Goal: Check status: Check status

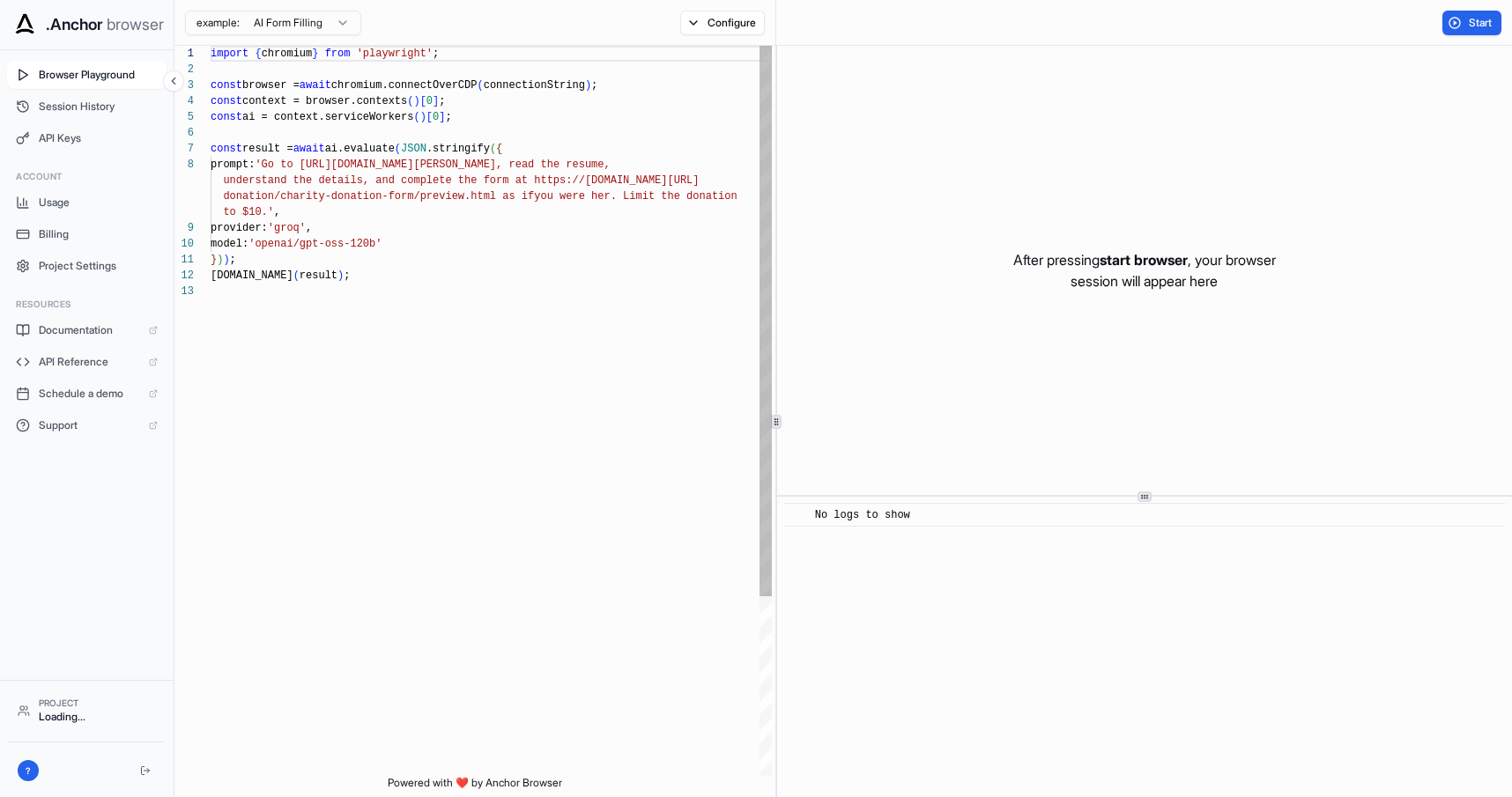
scroll to position [111, 0]
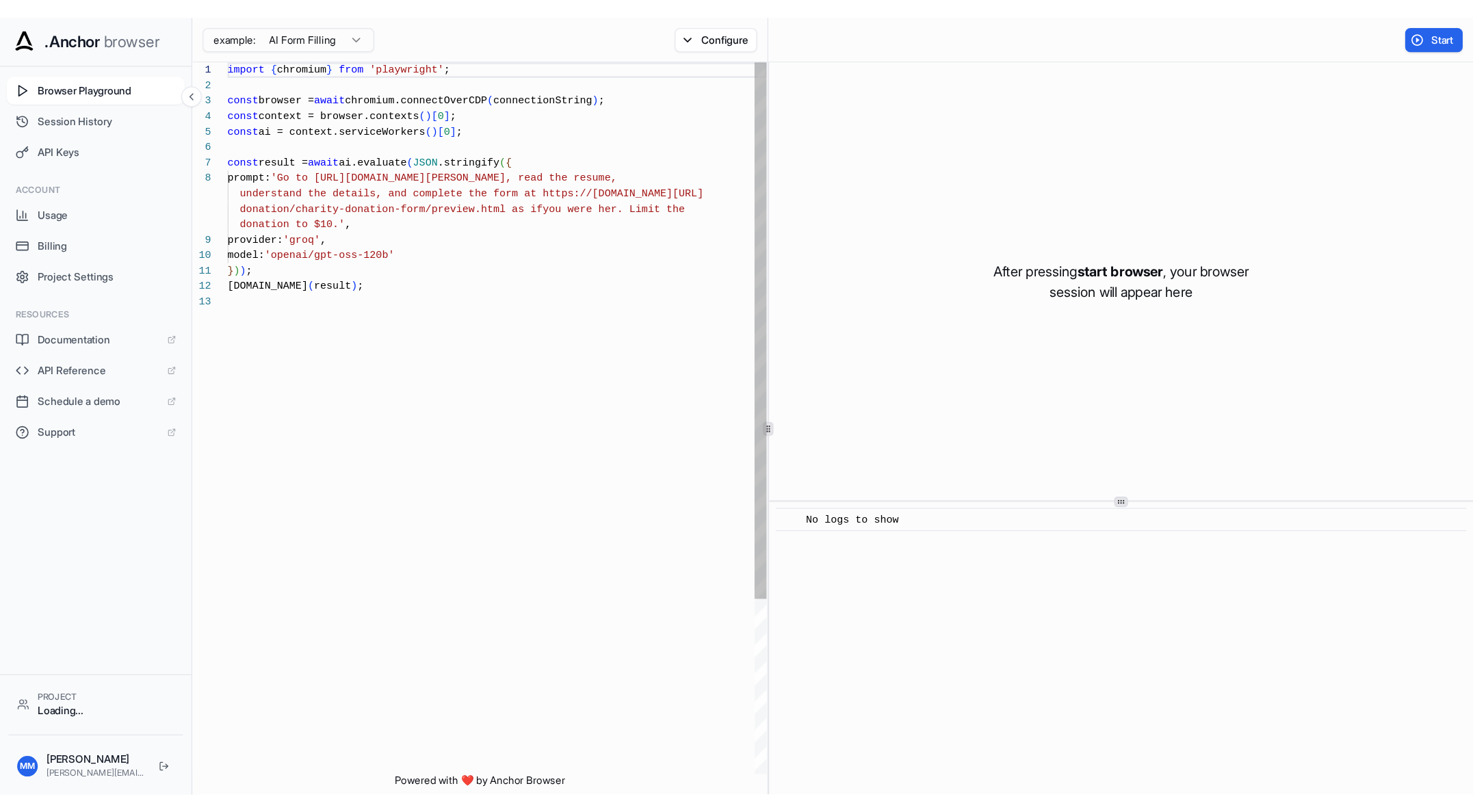
scroll to position [86, 0]
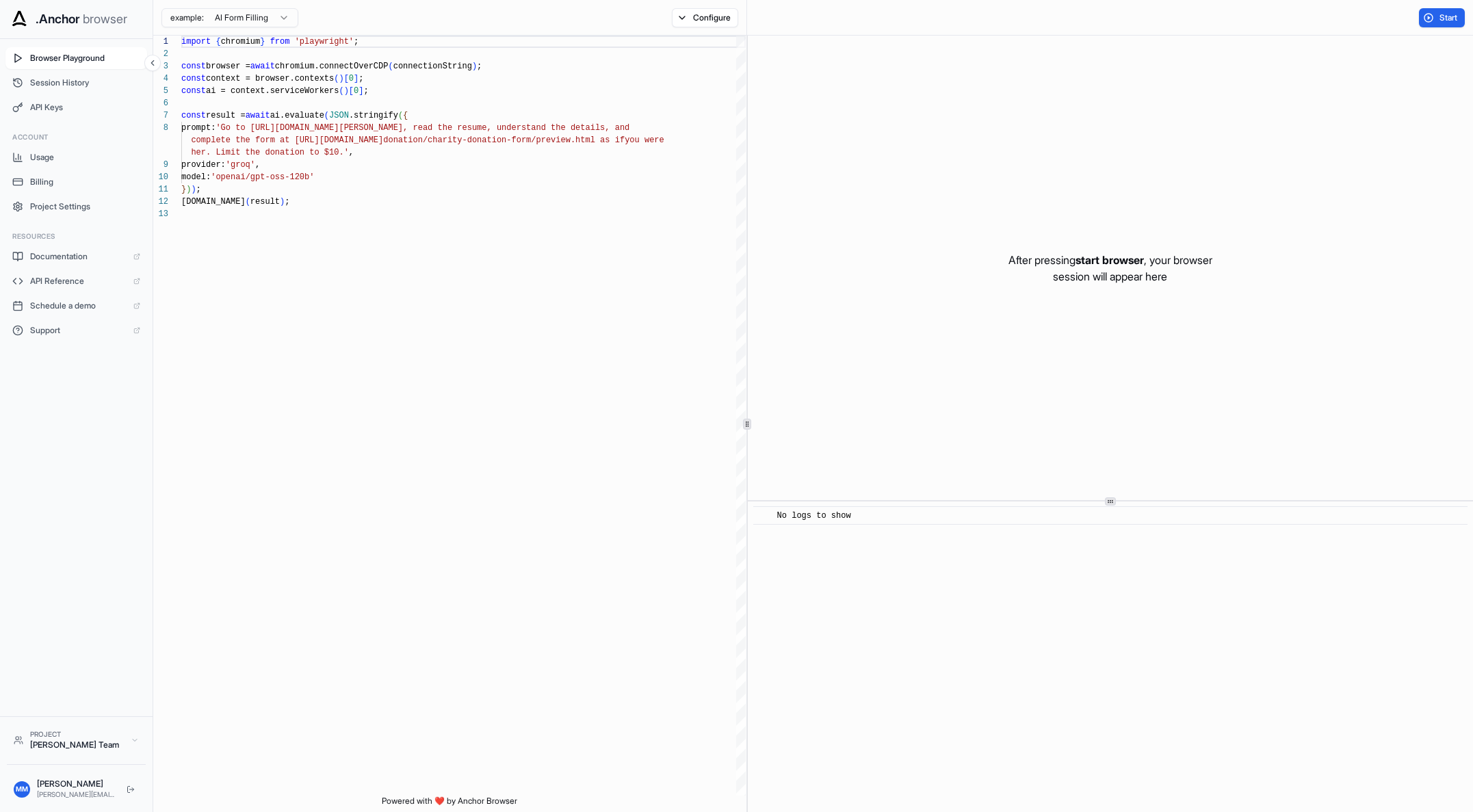
click at [266, 21] on html ".Anchor browser Browser Playground Session History API Keys Account Usage Billi…" at bounding box center [736, 406] width 1473 height 812
click at [268, 19] on html ".Anchor browser Browser Playground Session History API Keys Account Usage Billi…" at bounding box center [736, 406] width 1473 height 812
click at [1173, 17] on span "Start" at bounding box center [1449, 18] width 19 height 11
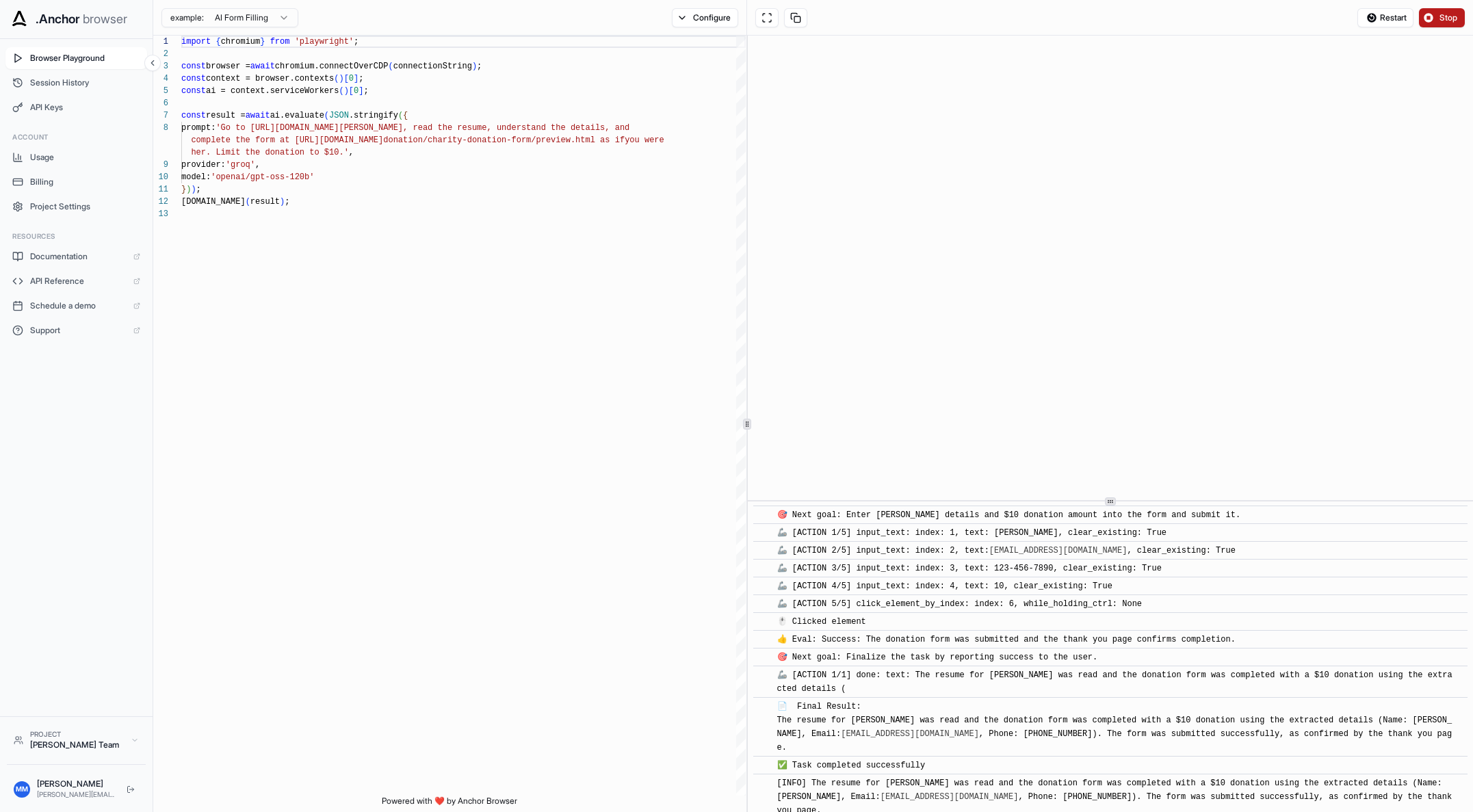
scroll to position [995, 0]
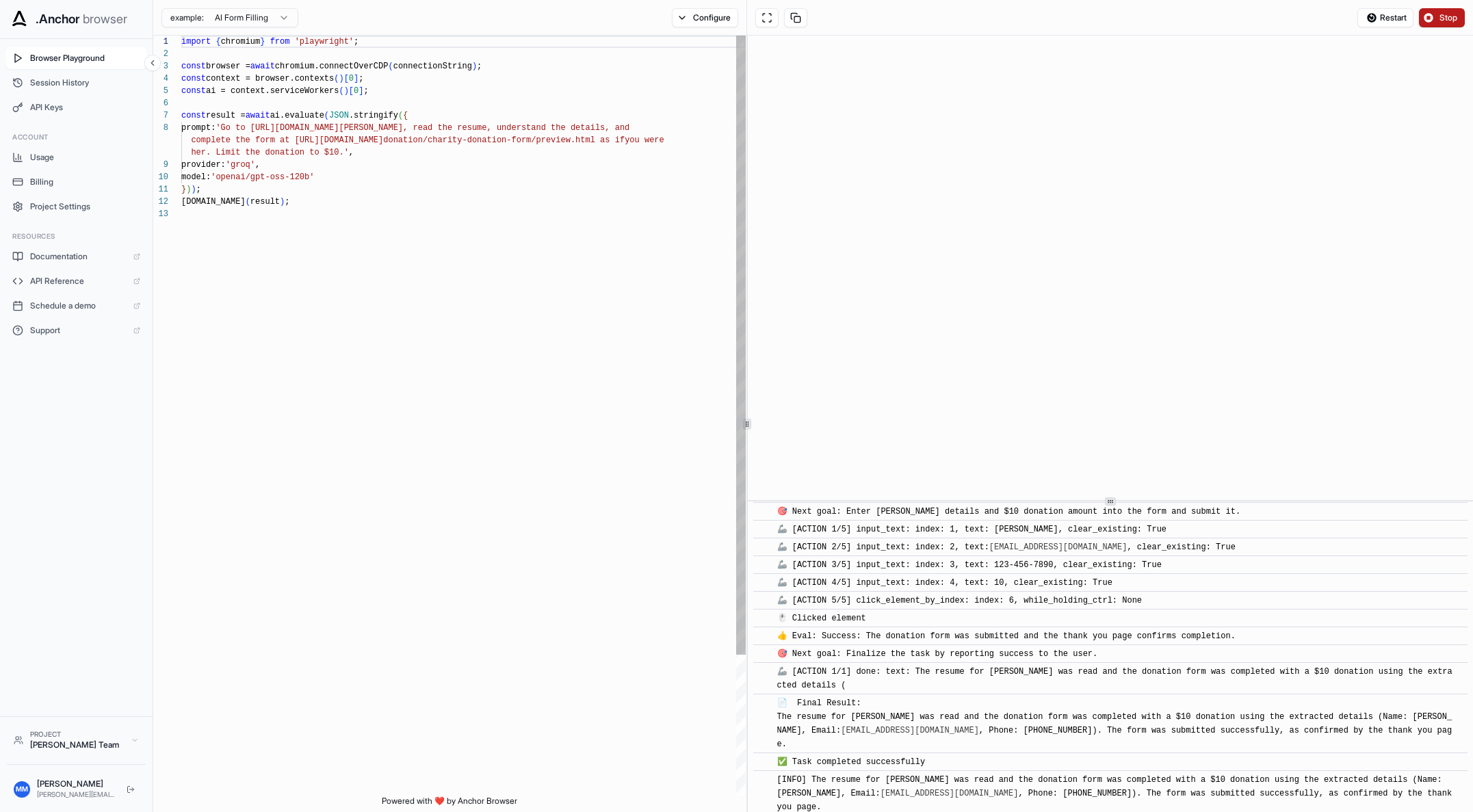
click at [237, 120] on div "import { chromium } from 'playwright' ; const browser = await chromium.connectO…" at bounding box center [463, 502] width 565 height 932
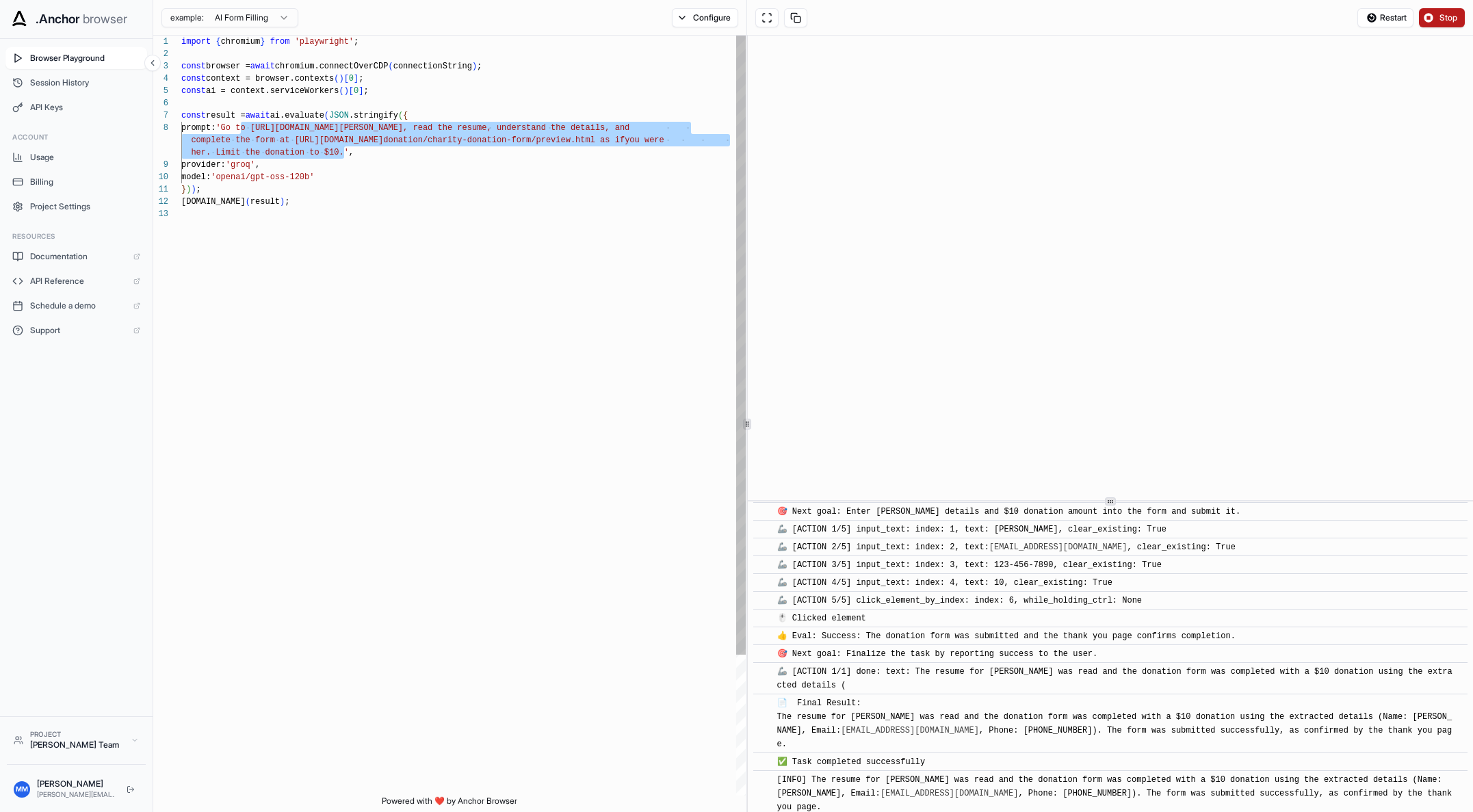
drag, startPoint x: 238, startPoint y: 125, endPoint x: 343, endPoint y: 151, distance: 108.2
click at [343, 151] on div "import { chromium } from 'playwright' ; const browser = await chromium.connectO…" at bounding box center [463, 502] width 565 height 932
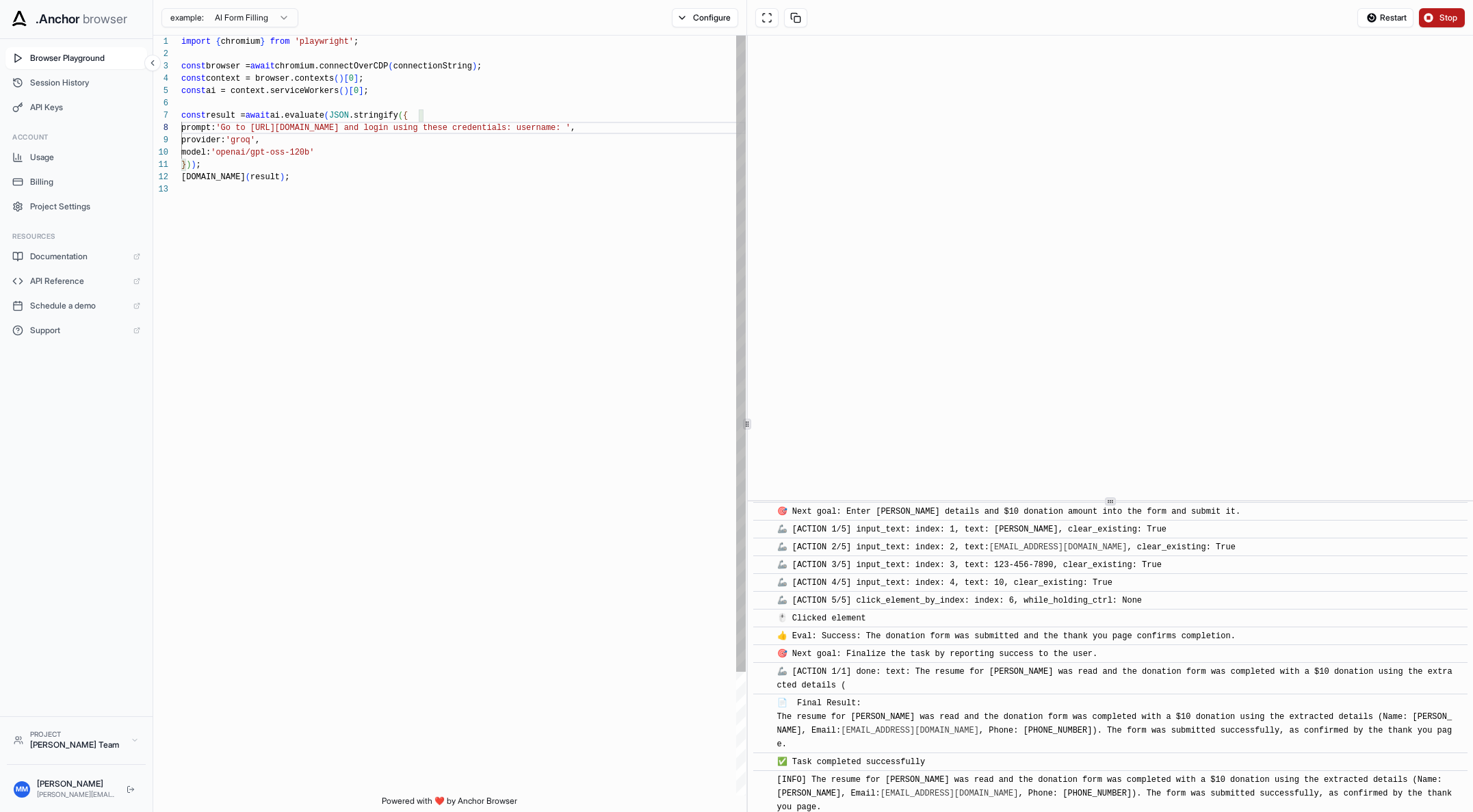
click at [672, 128] on div "import { chromium } from 'playwright' ; const browser = await chromium.connectO…" at bounding box center [463, 489] width 565 height 907
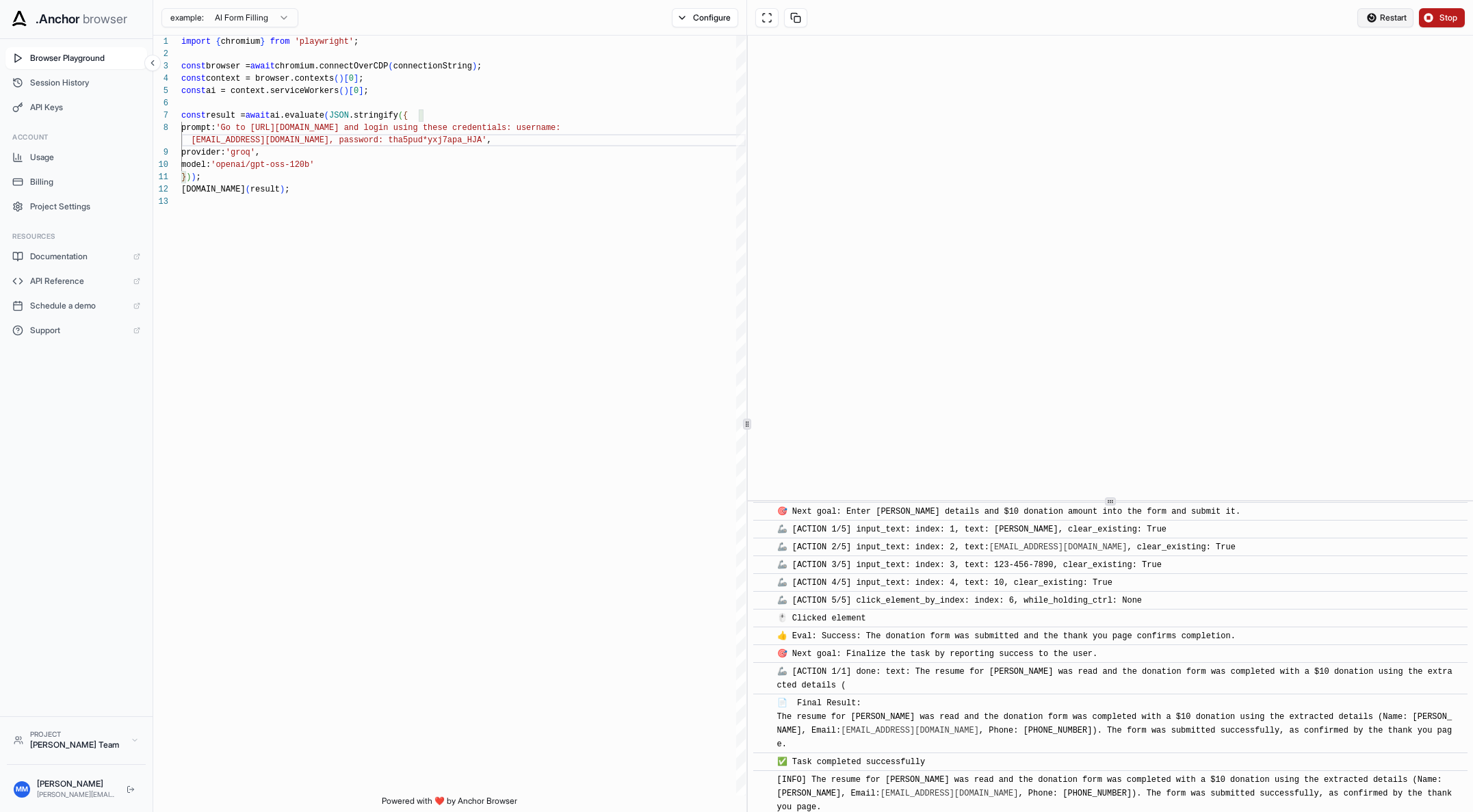
click at [1173, 17] on span "Restart" at bounding box center [1393, 18] width 27 height 11
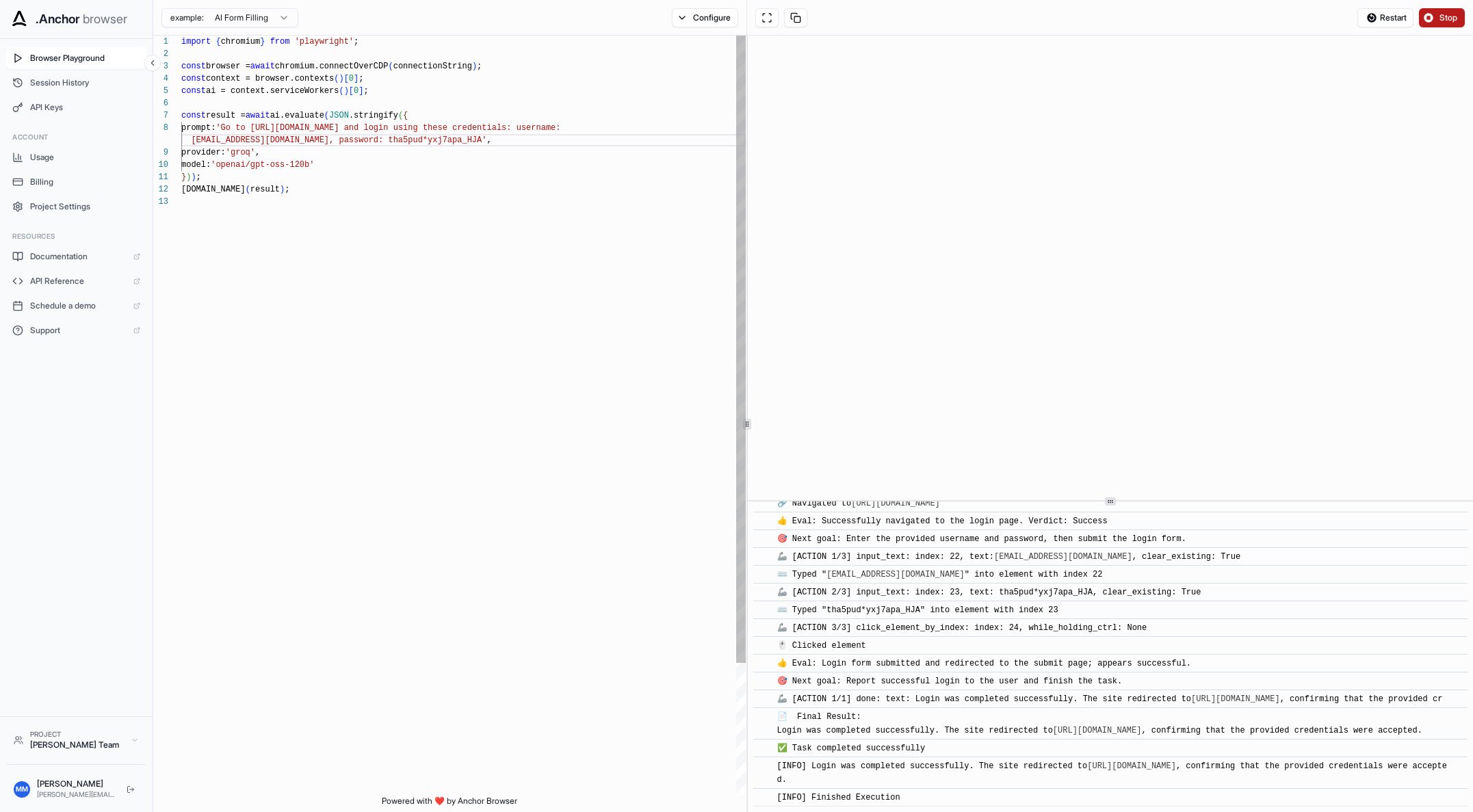
scroll to position [86, 0]
drag, startPoint x: 274, startPoint y: 125, endPoint x: 446, endPoint y: 122, distance: 172.0
click at [446, 122] on div "import { chromium } from 'playwright' ; const browser = await chromium.connectO…" at bounding box center [463, 496] width 565 height 920
drag, startPoint x: 389, startPoint y: 126, endPoint x: 333, endPoint y: 136, distance: 56.9
click at [333, 136] on div "import { chromium } from 'playwright' ; const browser = await chromium.connectO…" at bounding box center [463, 496] width 565 height 920
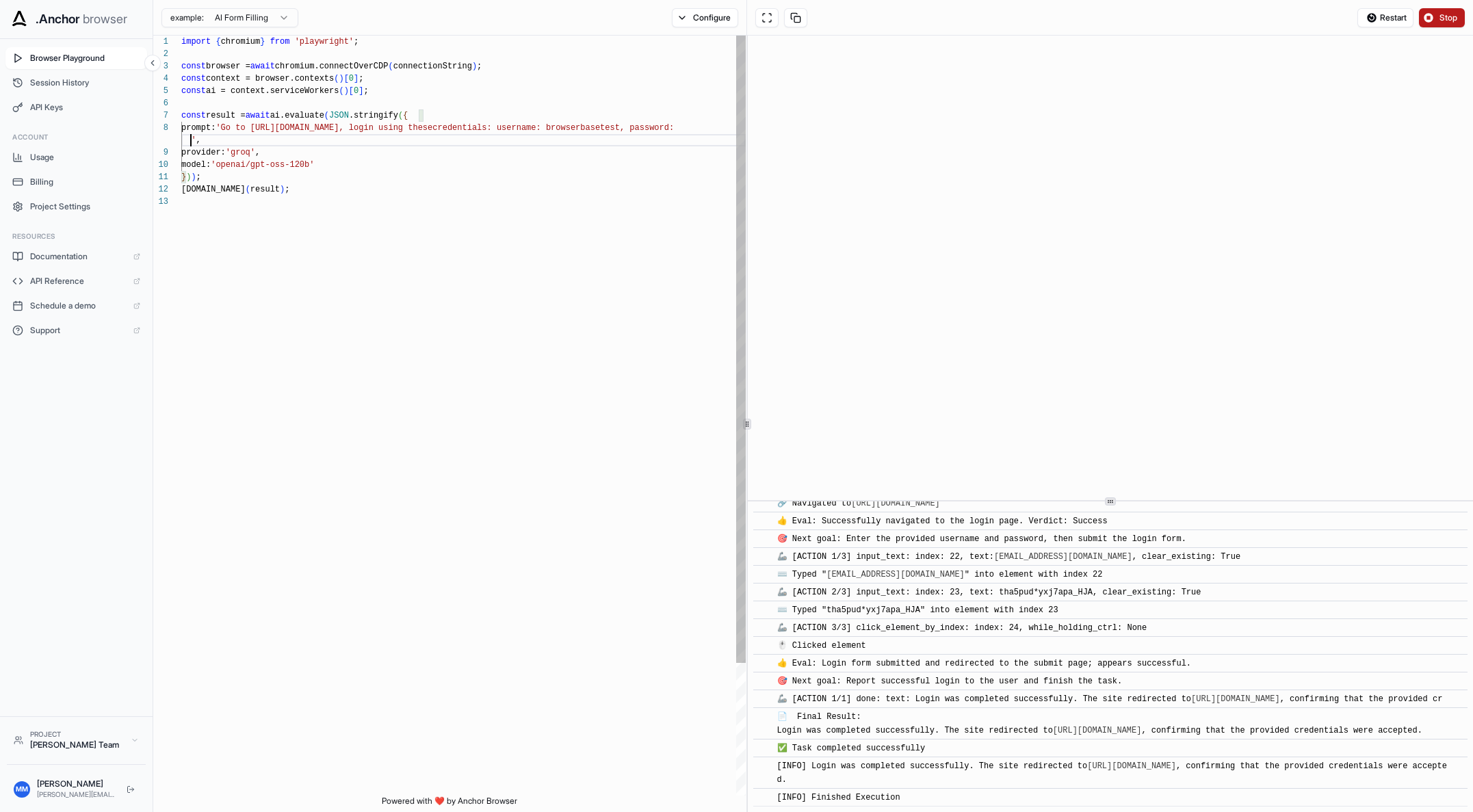
scroll to position [98, 0]
click at [702, 148] on div "import { chromium } from 'playwright' ; const browser = await chromium.connectO…" at bounding box center [463, 496] width 565 height 920
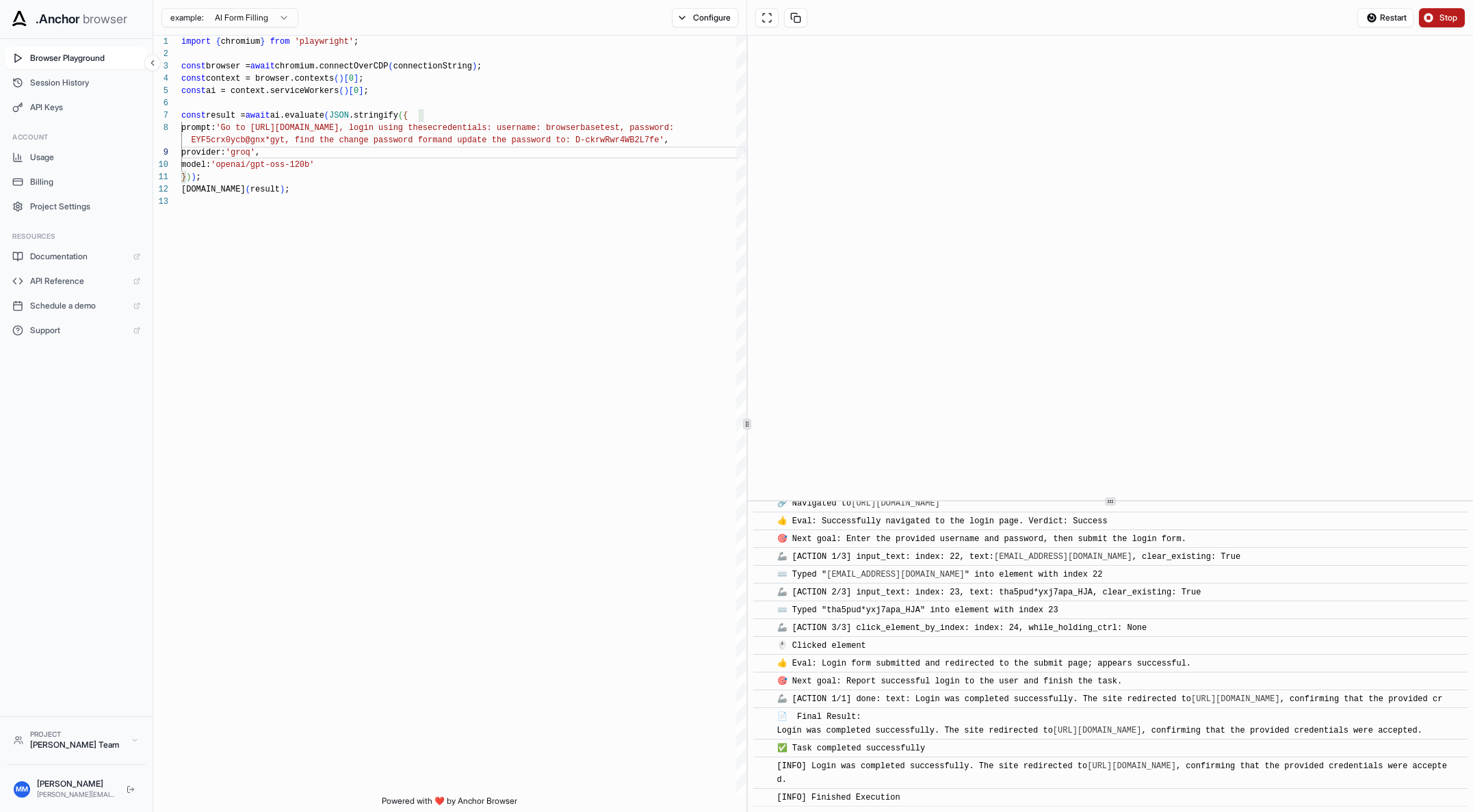
click at [1173, 16] on button "Stop" at bounding box center [1441, 18] width 45 height 19
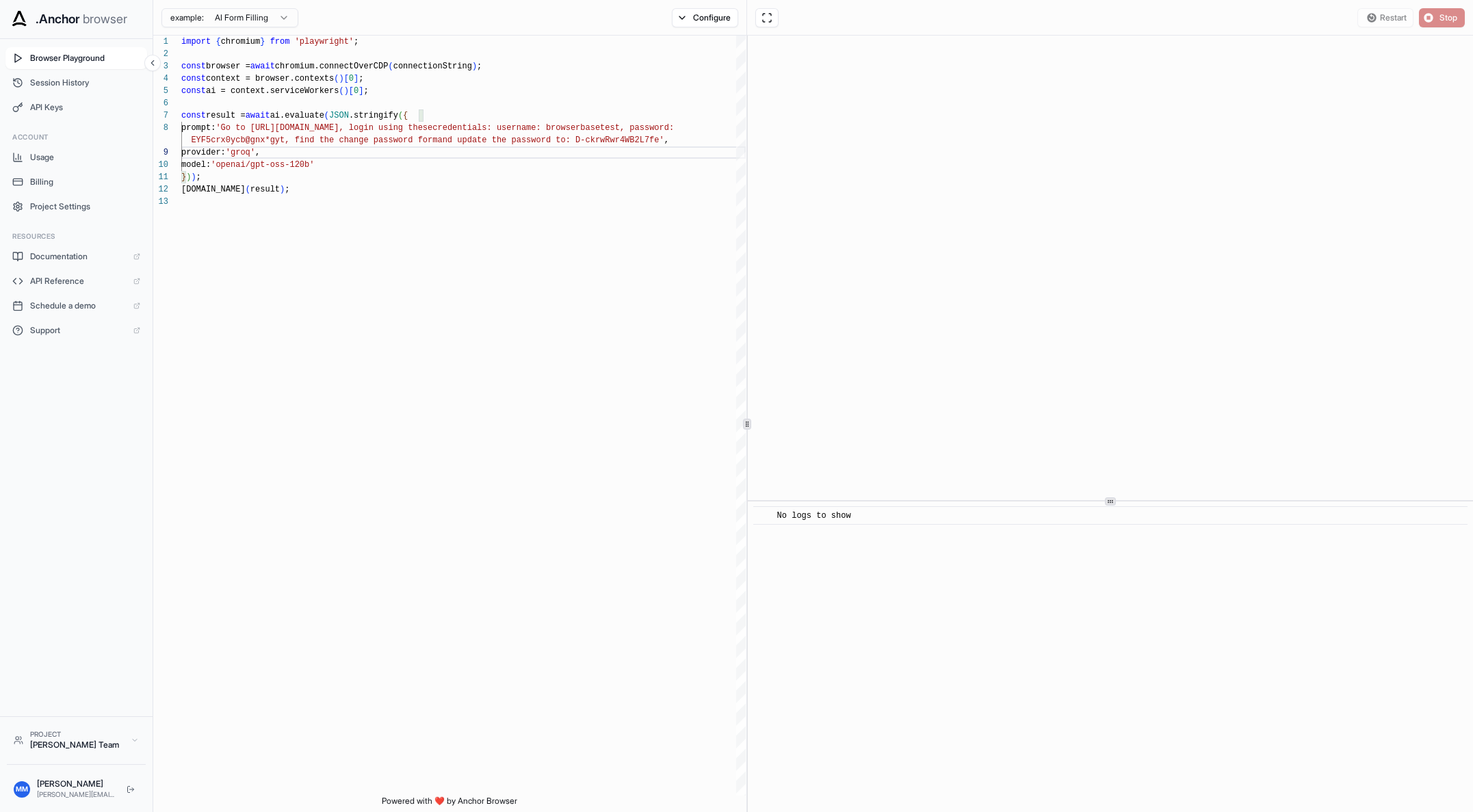
scroll to position [0, 0]
click at [1173, 20] on span "Start" at bounding box center [1449, 18] width 19 height 11
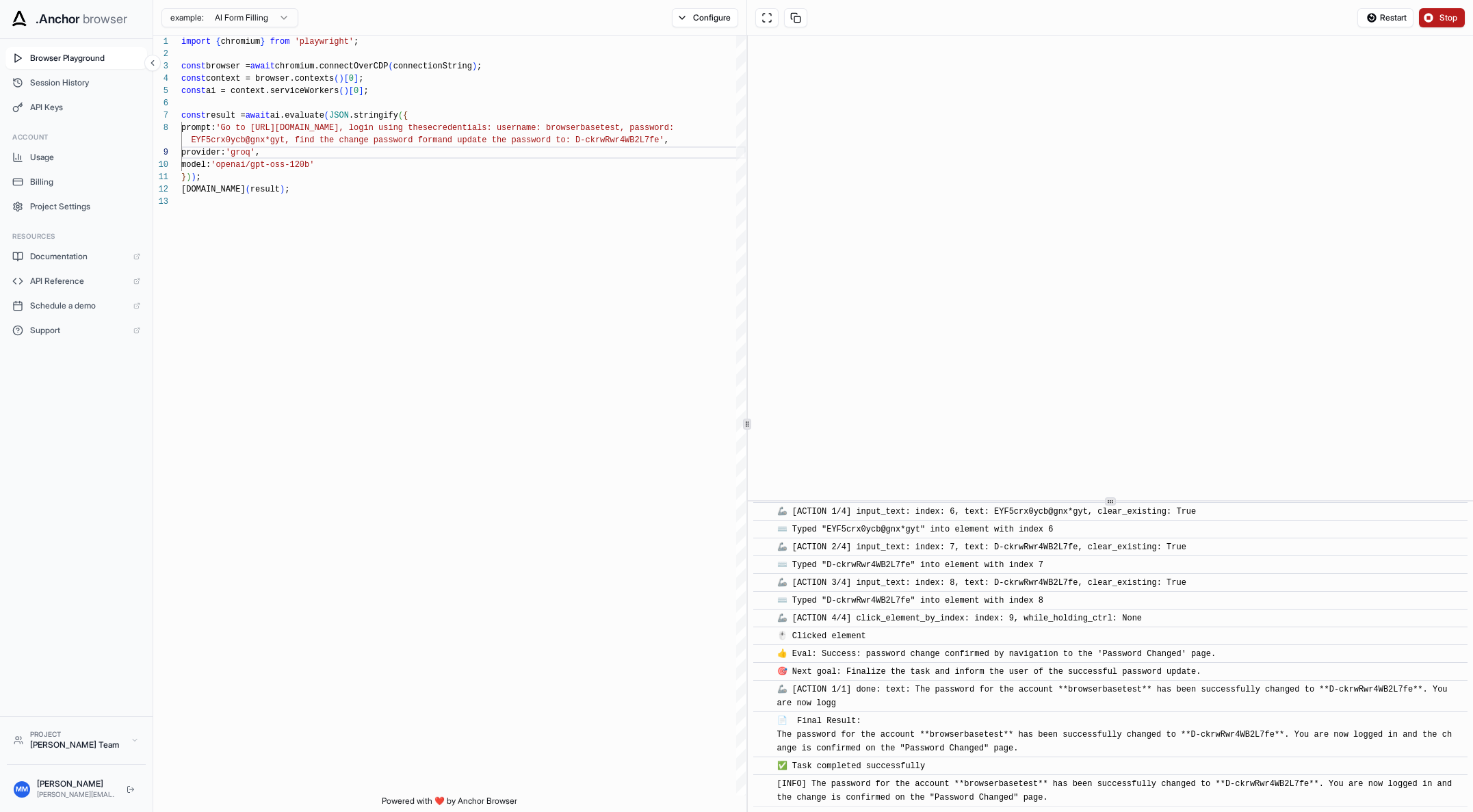
scroll to position [1077, 0]
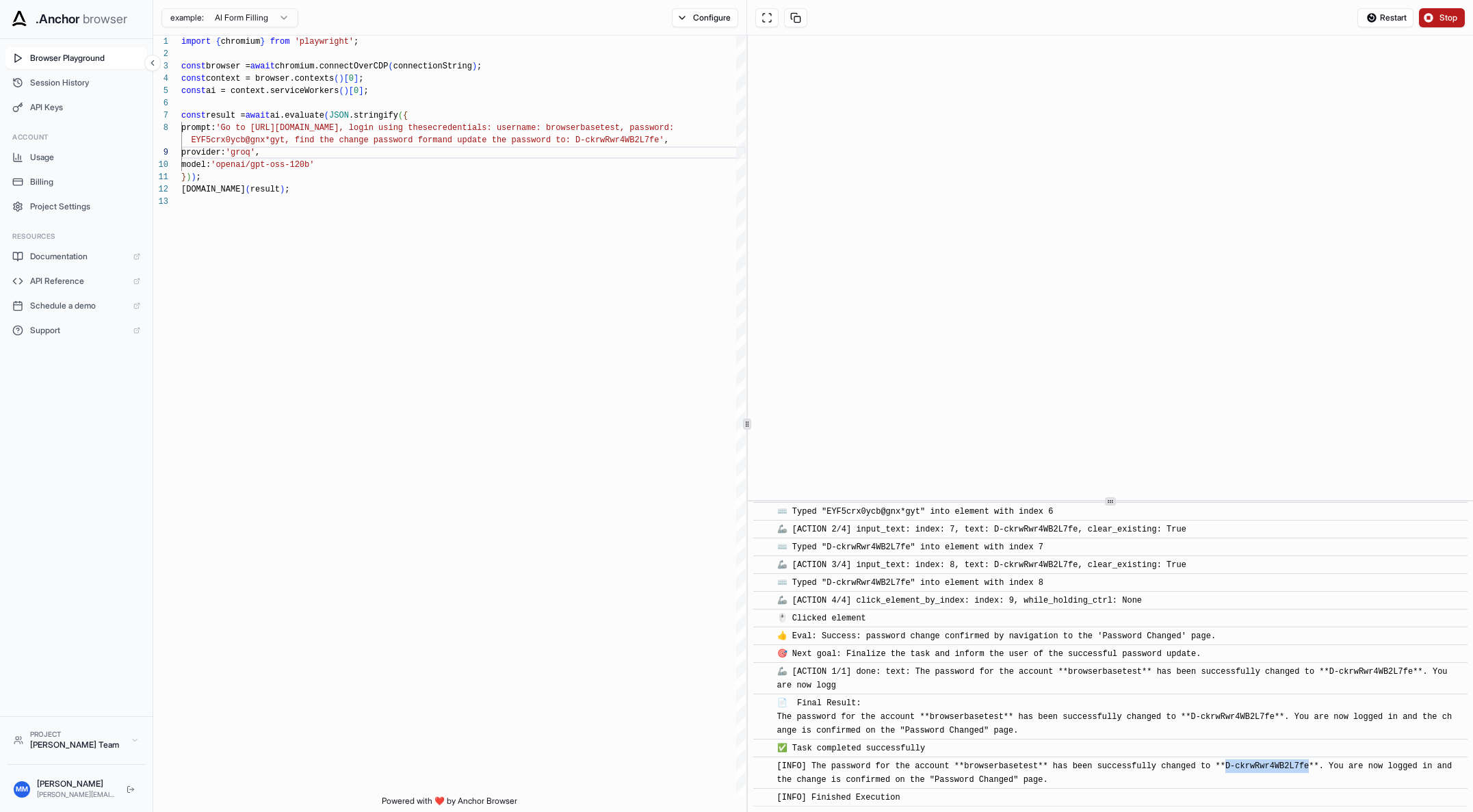
drag, startPoint x: 1226, startPoint y: 764, endPoint x: 1310, endPoint y: 761, distance: 84.1
click at [1173, 618] on span "[INFO] The password for the account **browserbasetest** has been successfully c…" at bounding box center [1117, 772] width 680 height 23
copy span "D-ckrwRwr4WB2L7fe"
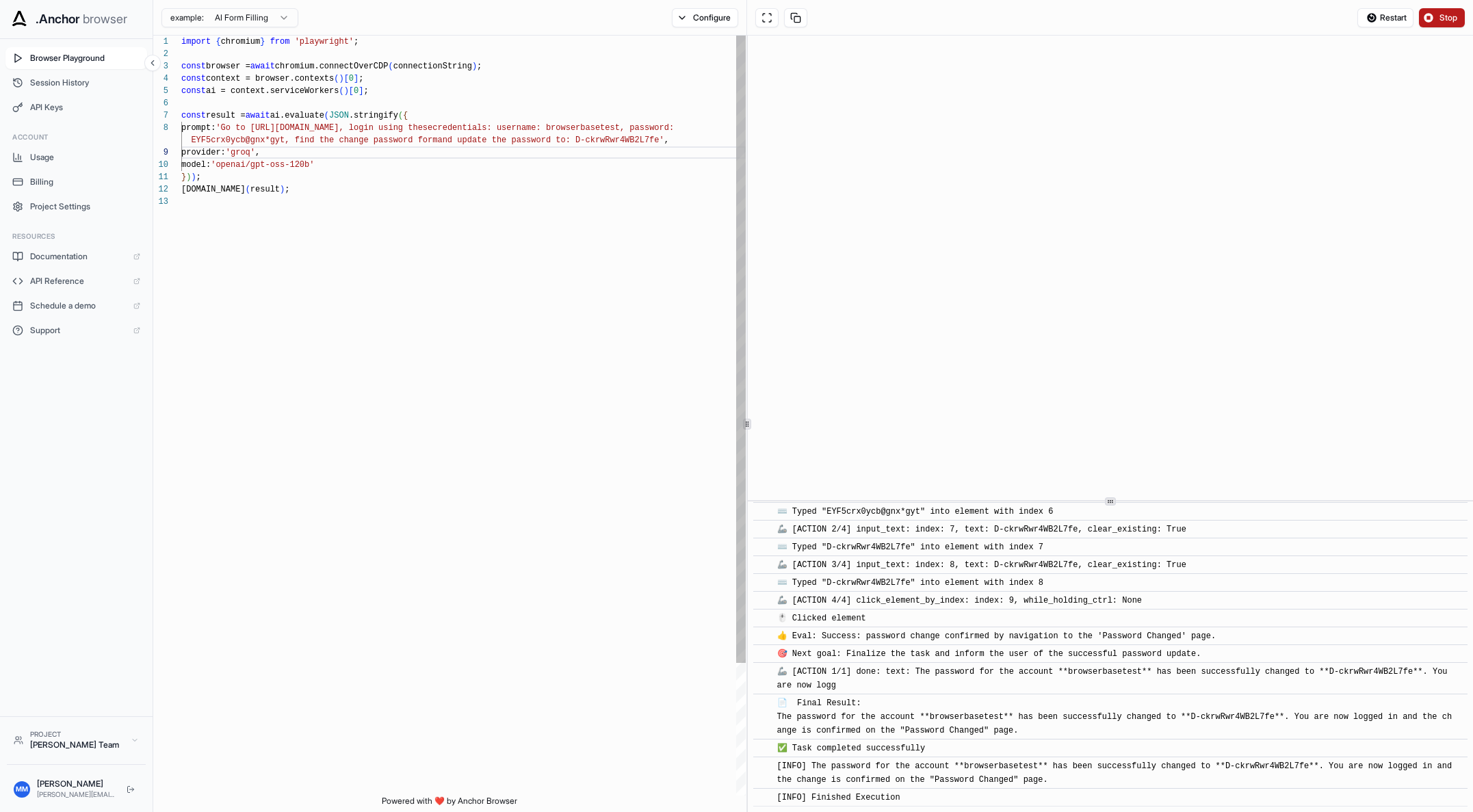
scroll to position [98, 0]
drag, startPoint x: 583, startPoint y: 136, endPoint x: 665, endPoint y: 139, distance: 82.1
click at [665, 139] on div "import { chromium } from 'playwright' ; const browser = await chromium.connectO…" at bounding box center [463, 496] width 565 height 920
type textarea "**********"
click at [308, 190] on div "import { chromium } from 'playwright' ; const browser = await chromium.connectO…" at bounding box center [463, 496] width 565 height 920
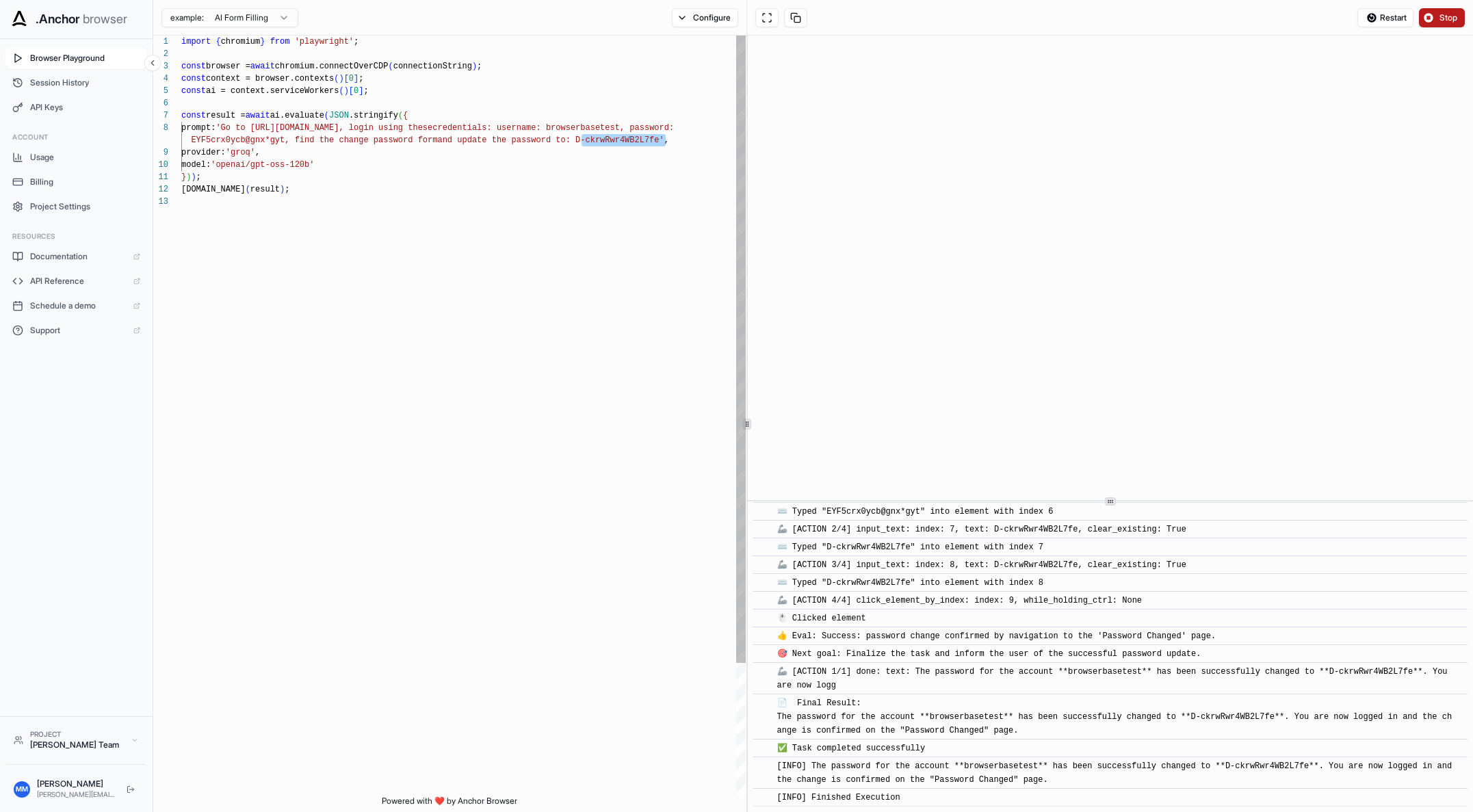
scroll to position [25, 0]
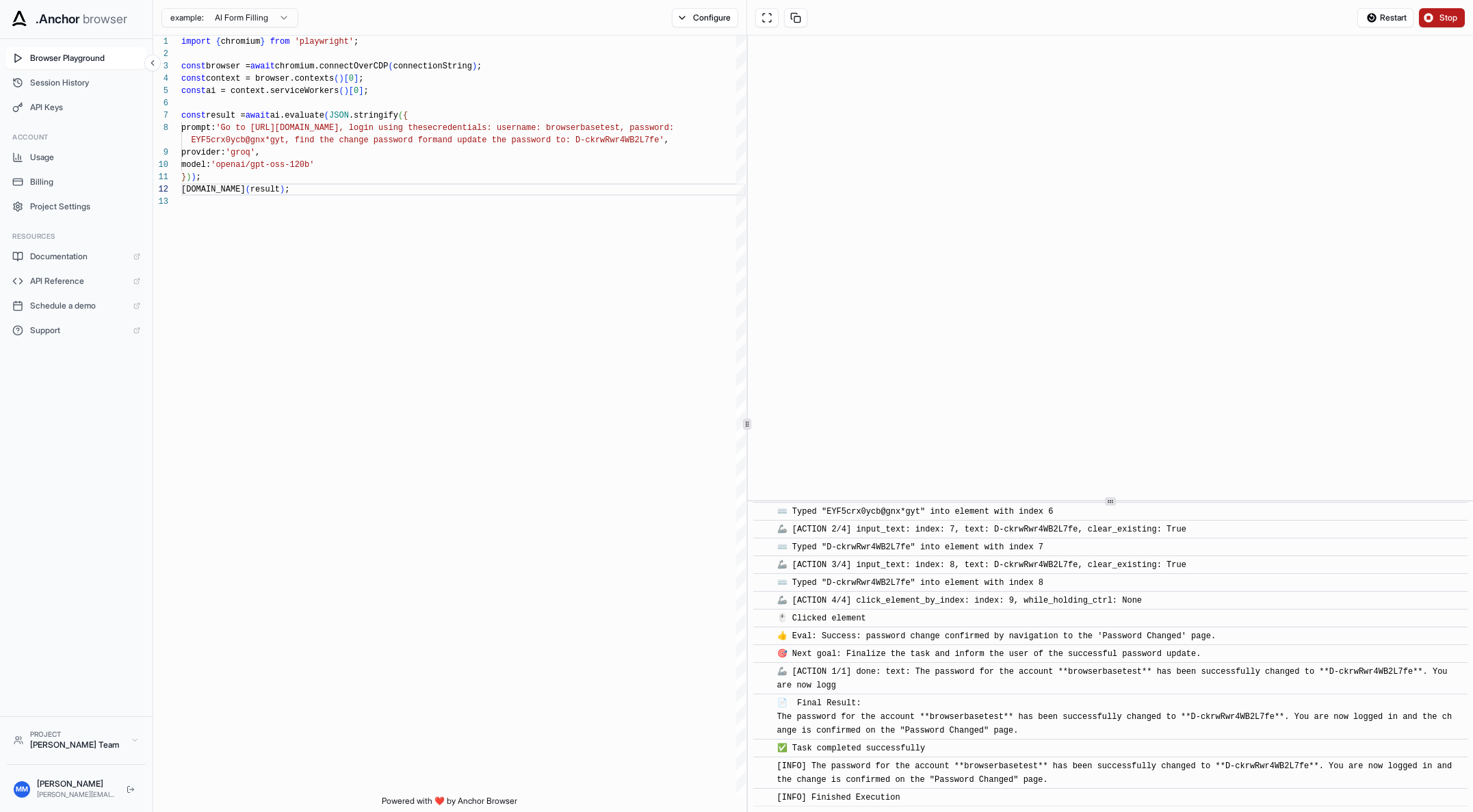
click at [56, 19] on span ".Anchor" at bounding box center [58, 19] width 45 height 19
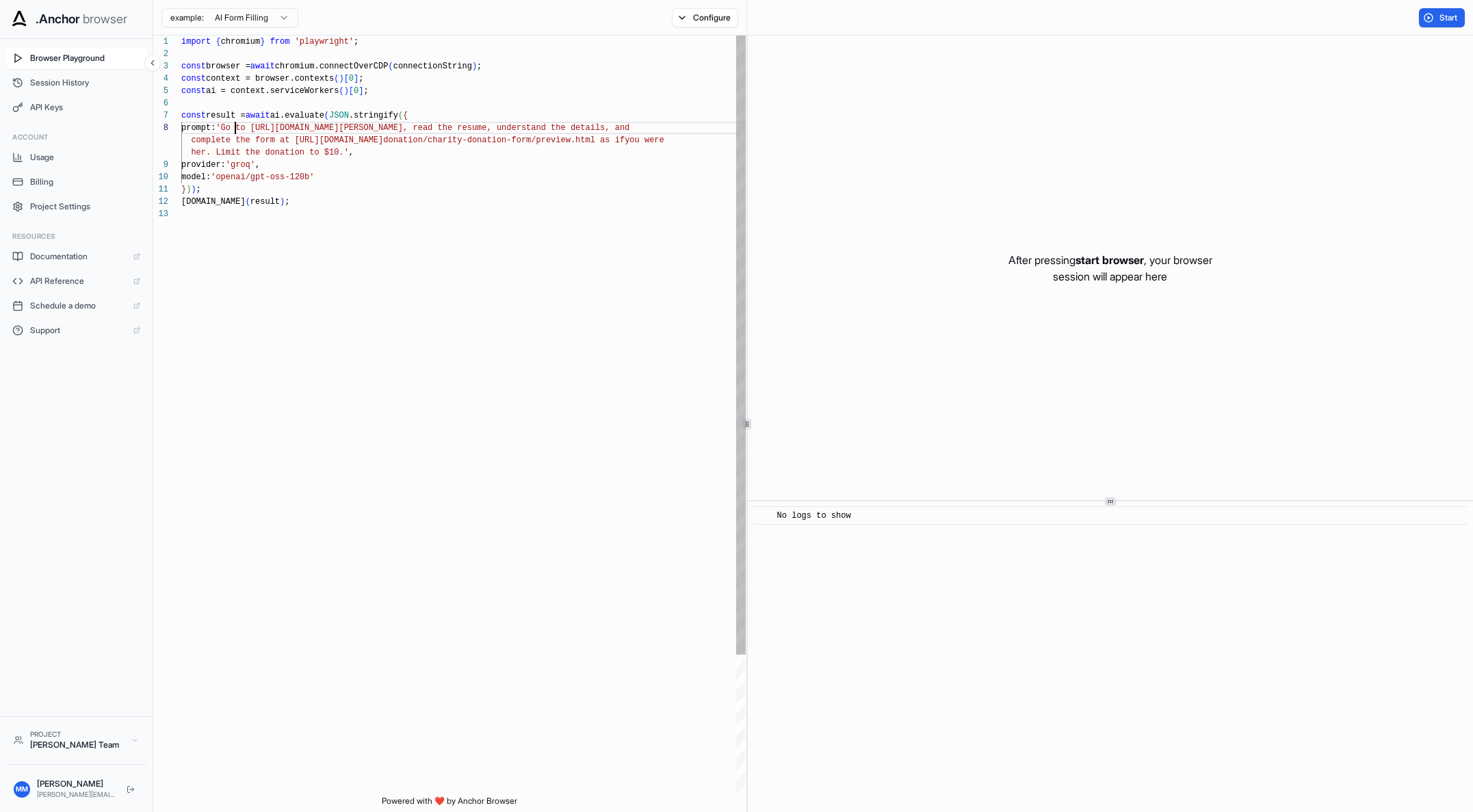
scroll to position [86, 0]
drag, startPoint x: 236, startPoint y: 127, endPoint x: 292, endPoint y: 142, distance: 58.0
click at [292, 142] on div "import { chromium } from 'playwright' ; const browser = await chromium.connectO…" at bounding box center [463, 502] width 565 height 932
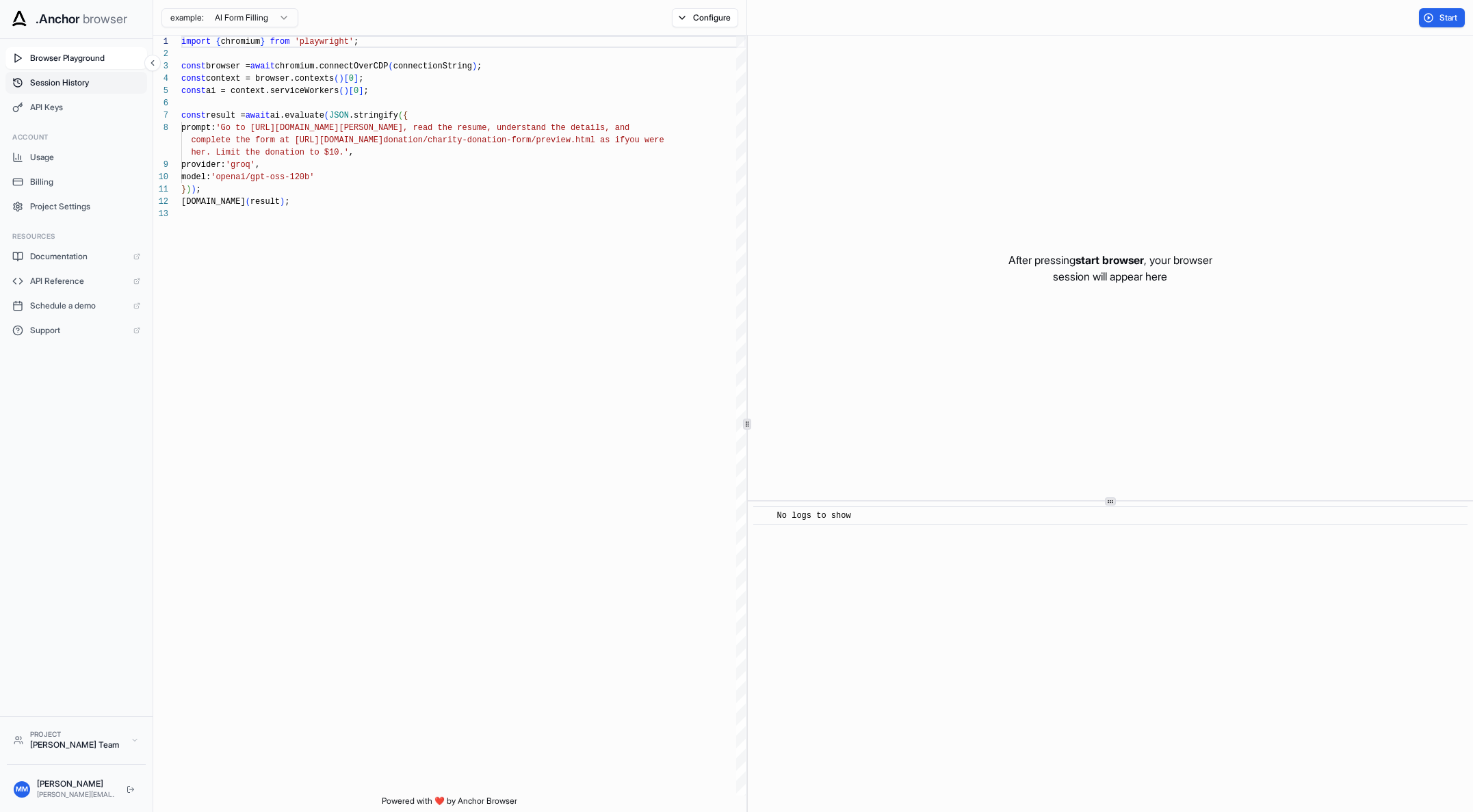
click at [63, 81] on span "Session History" at bounding box center [85, 83] width 110 height 11
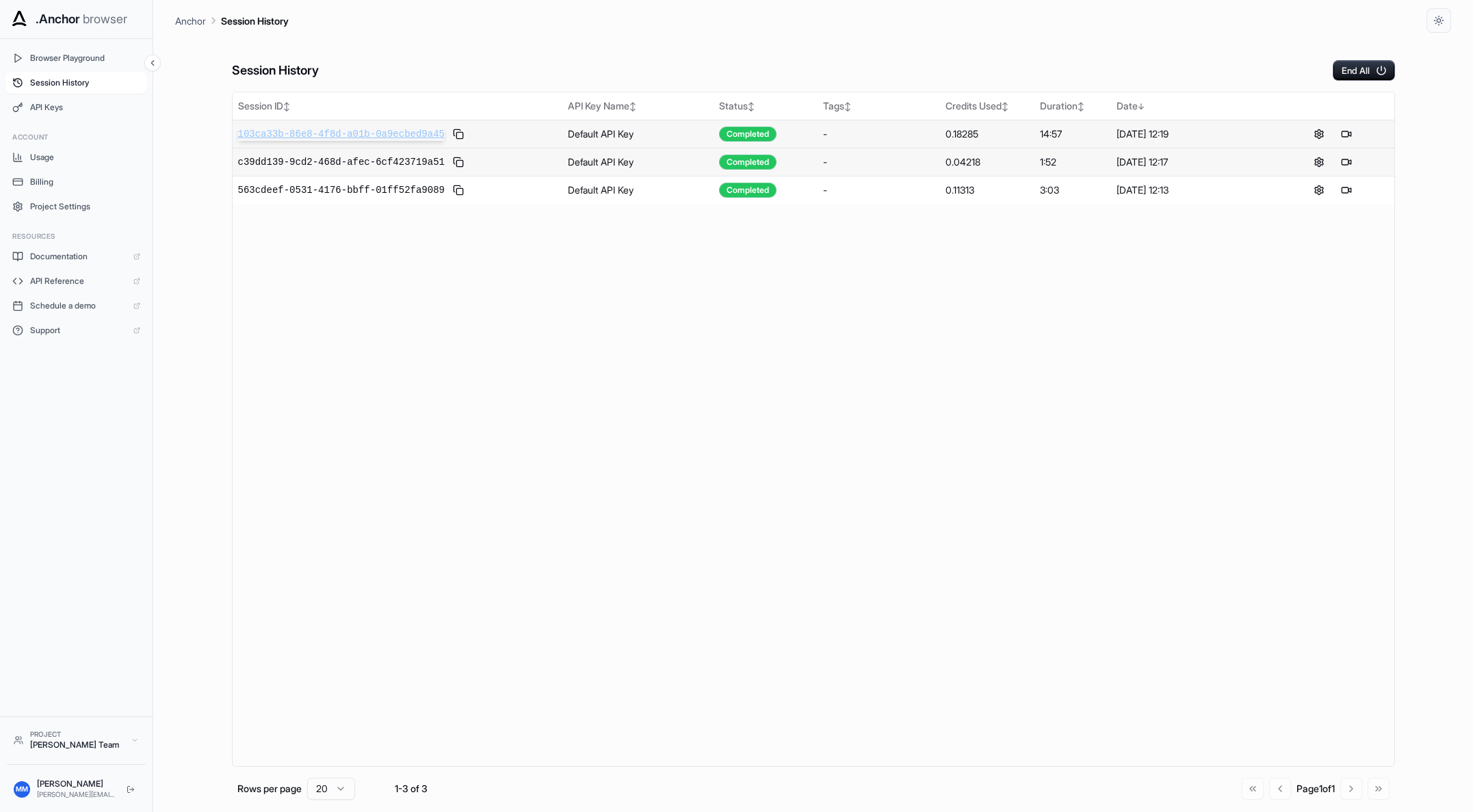
click at [406, 139] on span "103ca33b-86e8-4f8d-a01b-0a9ecbed9a45" at bounding box center [341, 134] width 207 height 13
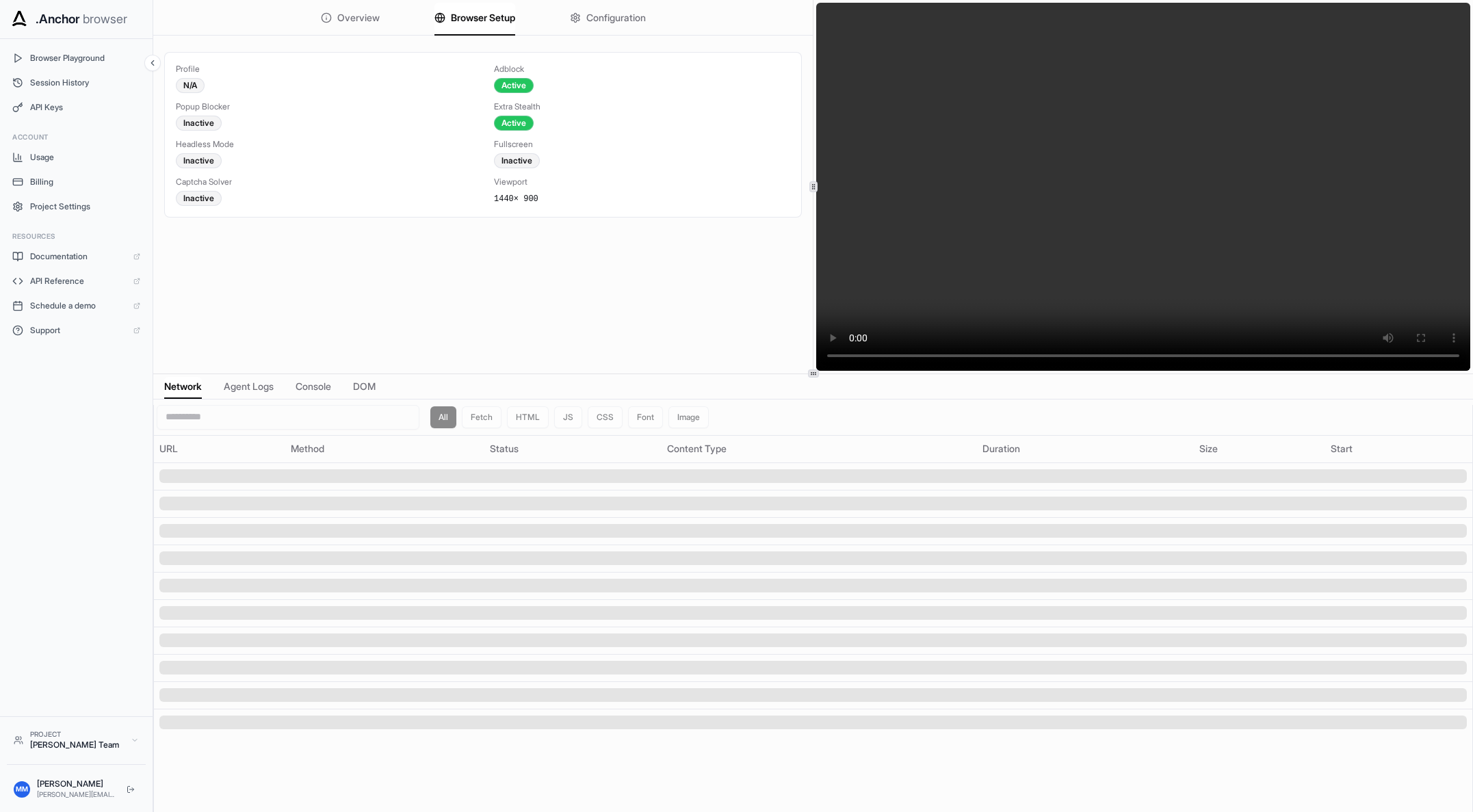
click at [488, 11] on span "Browser Setup" at bounding box center [483, 18] width 64 height 13
click at [611, 21] on span "Configuration" at bounding box center [616, 18] width 60 height 13
click at [359, 19] on span "Overview" at bounding box center [358, 18] width 43 height 13
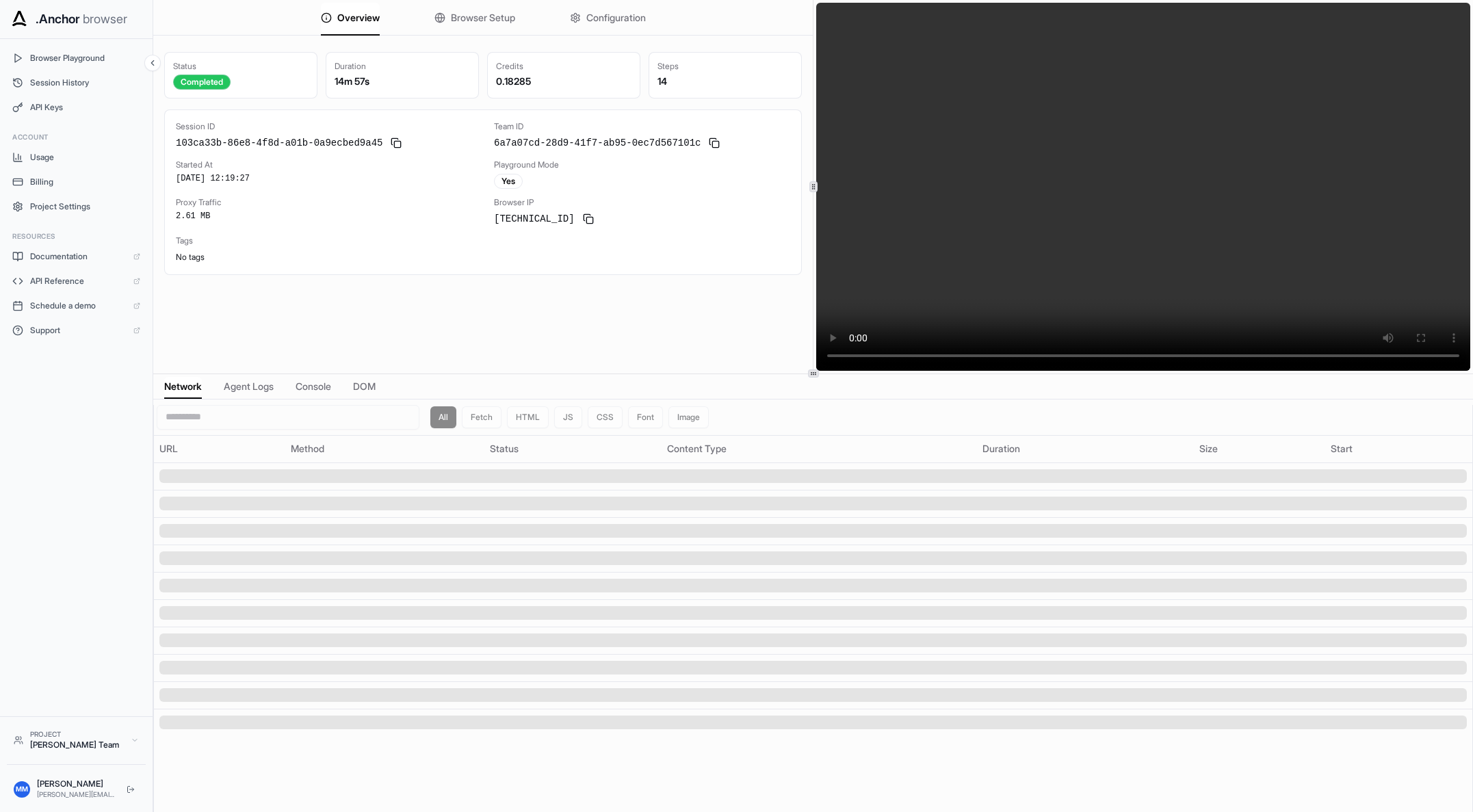
click at [244, 389] on span "Agent Logs" at bounding box center [248, 386] width 50 height 13
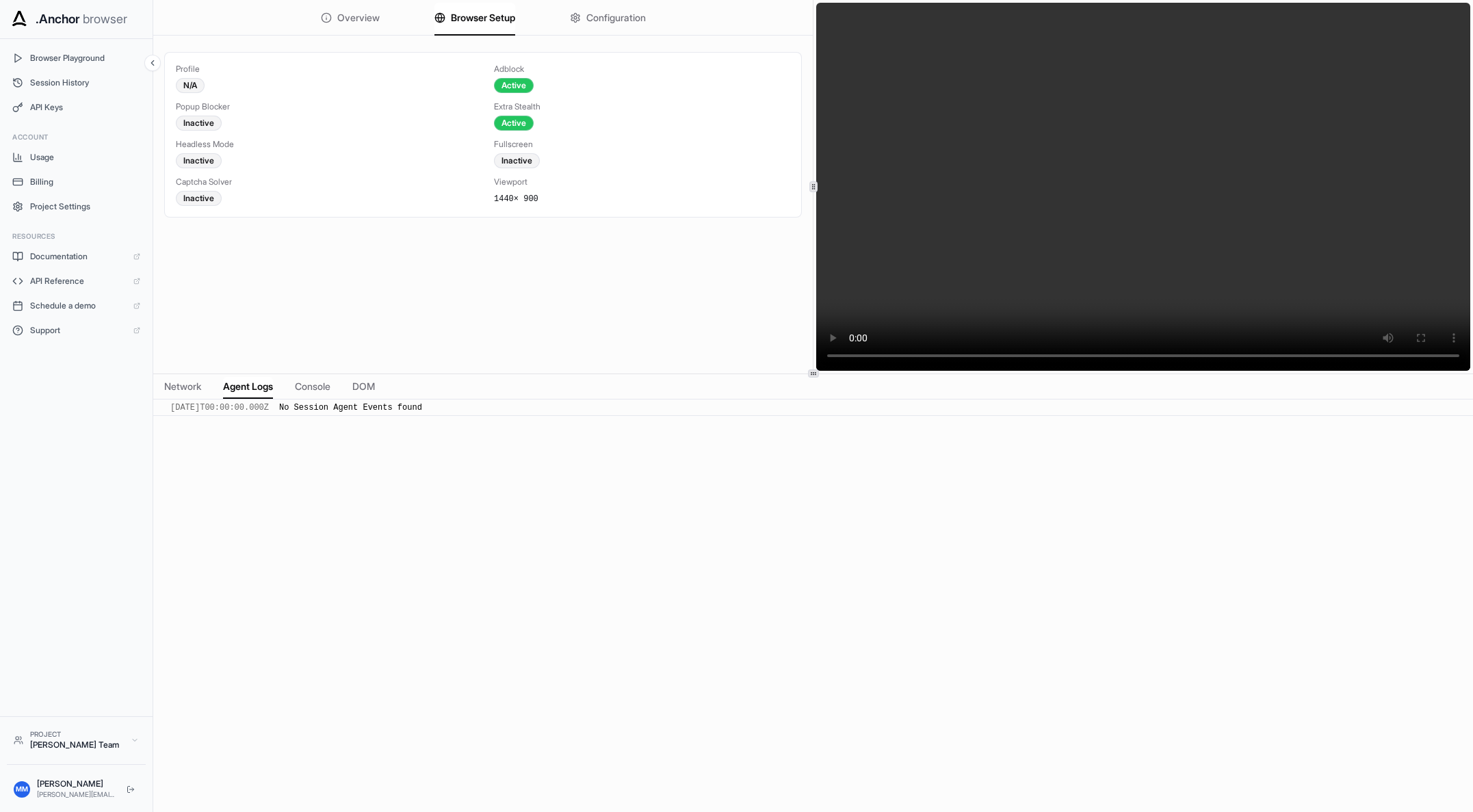
click at [462, 20] on span "Browser Setup" at bounding box center [483, 18] width 64 height 13
click at [607, 17] on span "Configuration" at bounding box center [616, 18] width 60 height 13
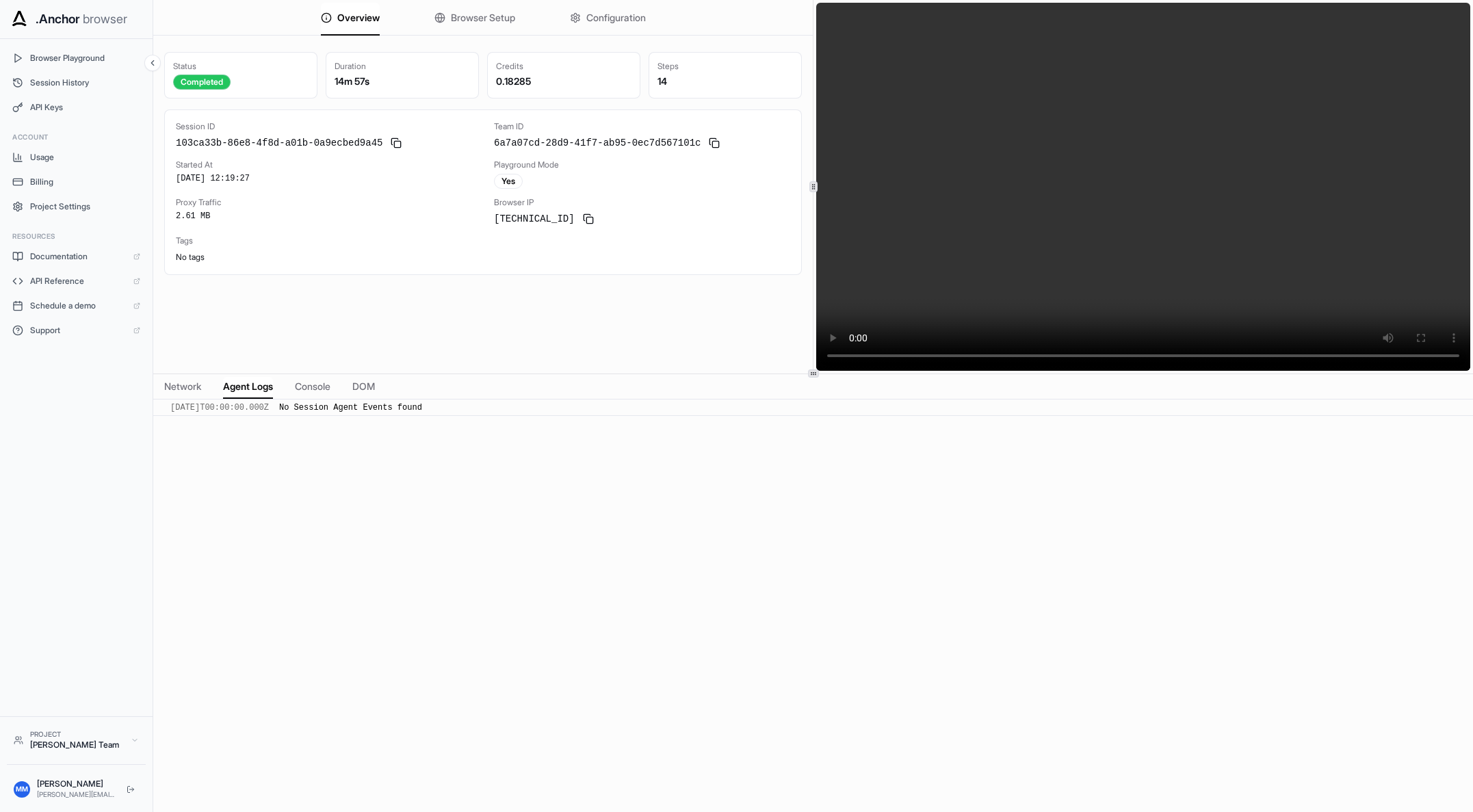
click at [350, 19] on span "Overview" at bounding box center [358, 18] width 43 height 13
